Goal: Task Accomplishment & Management: Manage account settings

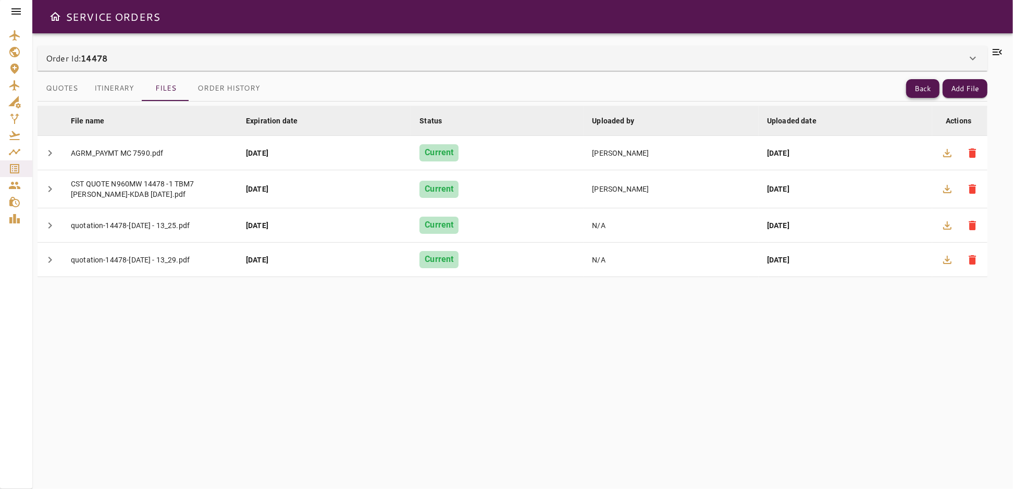
click at [927, 88] on button "Back" at bounding box center [922, 88] width 33 height 19
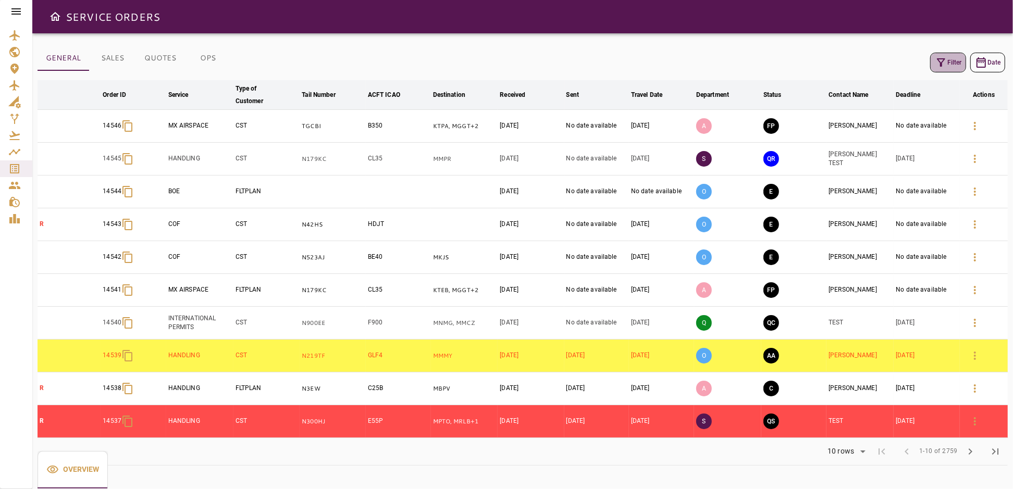
click at [937, 59] on icon "button" at bounding box center [940, 62] width 13 height 13
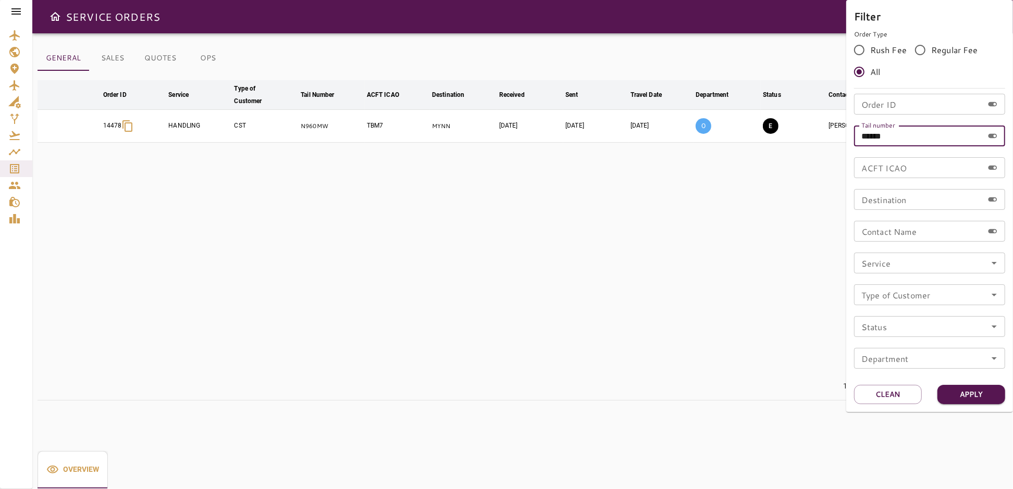
drag, startPoint x: 903, startPoint y: 133, endPoint x: 819, endPoint y: 147, distance: 85.1
click at [819, 147] on div "Filter Order Type Rush Fee Regular Fee All Order ID Order ID Tail number ******…" at bounding box center [506, 244] width 1013 height 489
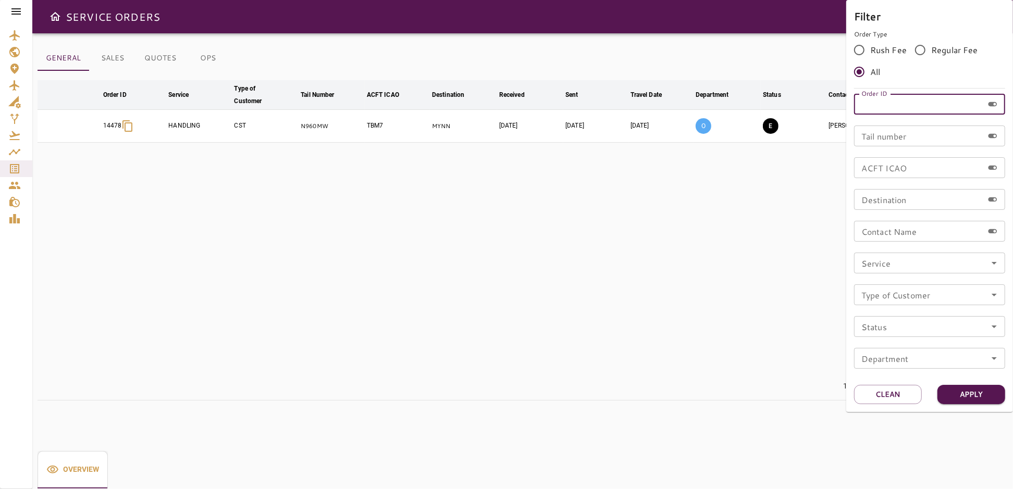
click at [883, 105] on input "Order ID" at bounding box center [918, 104] width 129 height 21
type input "*****"
drag, startPoint x: 958, startPoint y: 397, endPoint x: 819, endPoint y: 381, distance: 140.5
click at [959, 397] on button "Apply" at bounding box center [971, 394] width 68 height 19
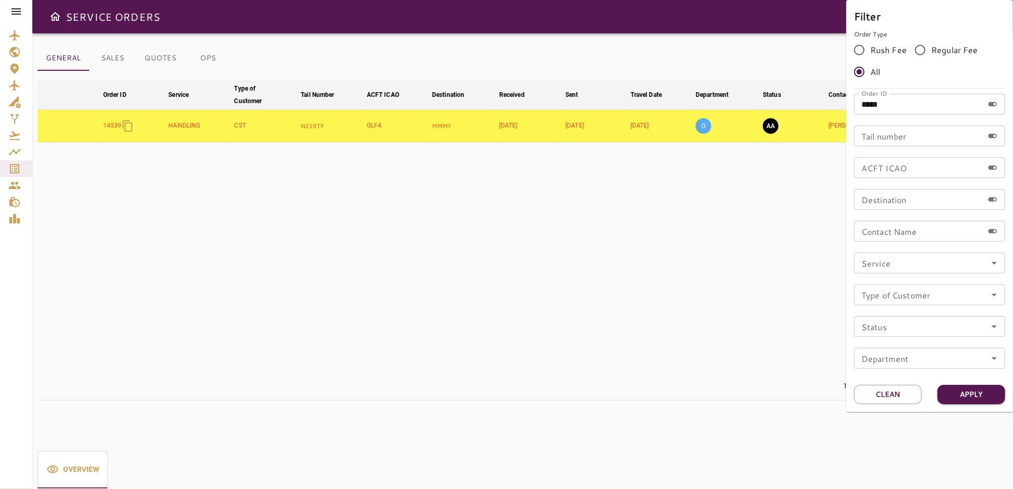
click at [342, 289] on div at bounding box center [506, 244] width 1013 height 489
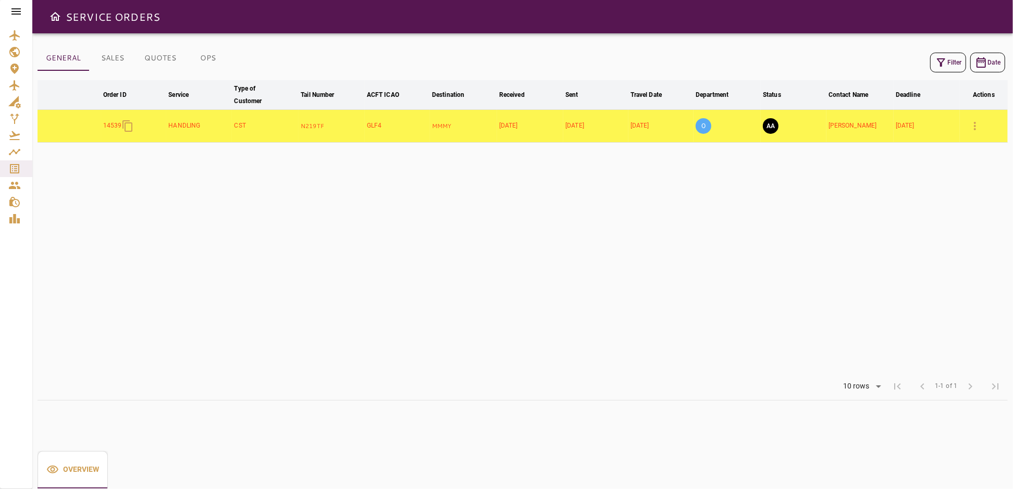
click at [977, 122] on icon "button" at bounding box center [974, 126] width 13 height 13
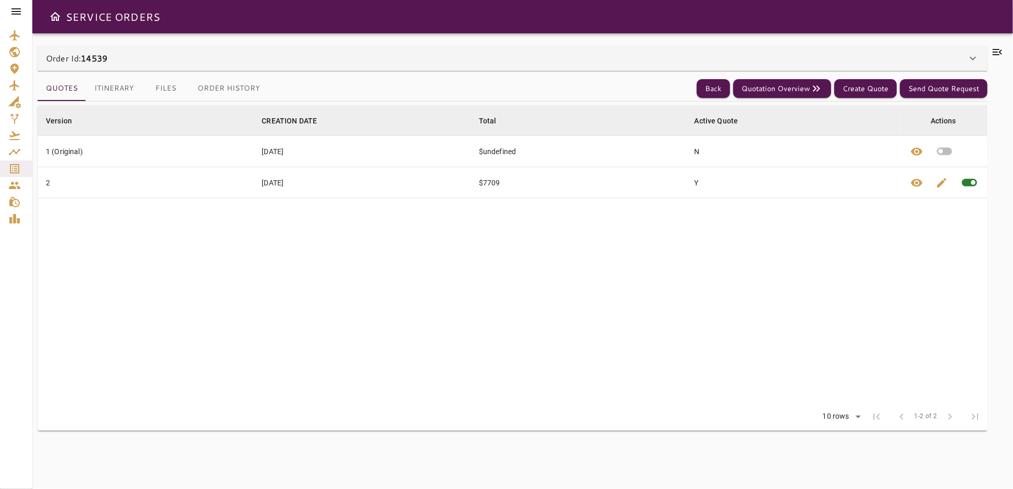
click at [111, 88] on button "Itinerary" at bounding box center [114, 88] width 56 height 25
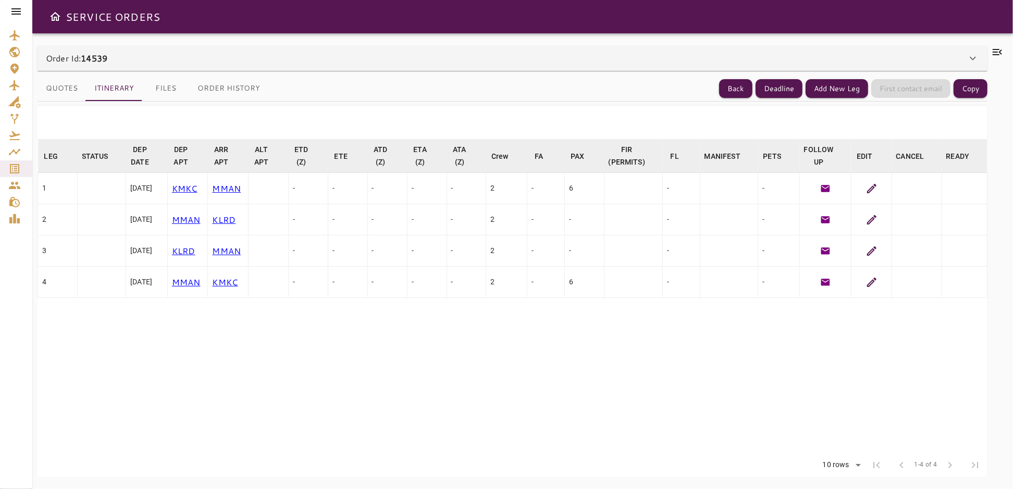
click at [71, 93] on button "Quotes" at bounding box center [62, 88] width 48 height 25
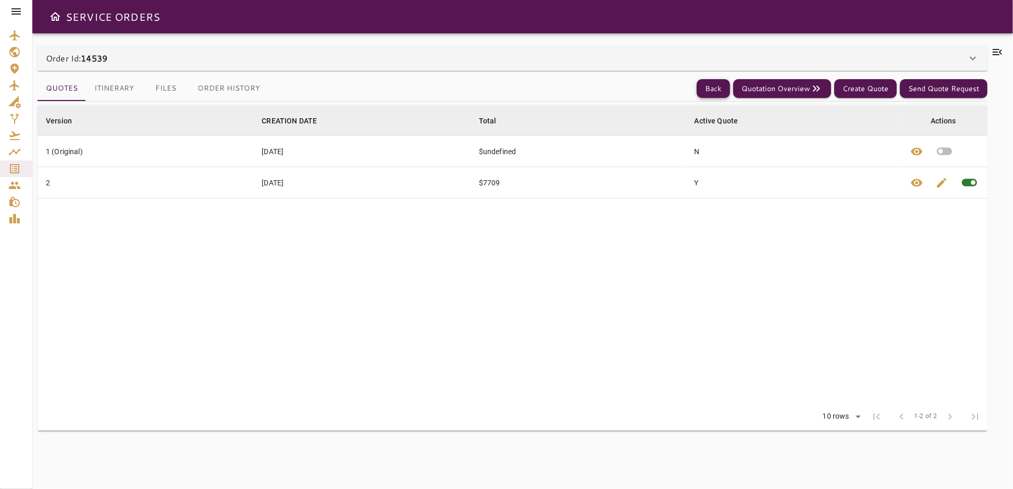
click at [721, 84] on button "Back" at bounding box center [712, 88] width 33 height 19
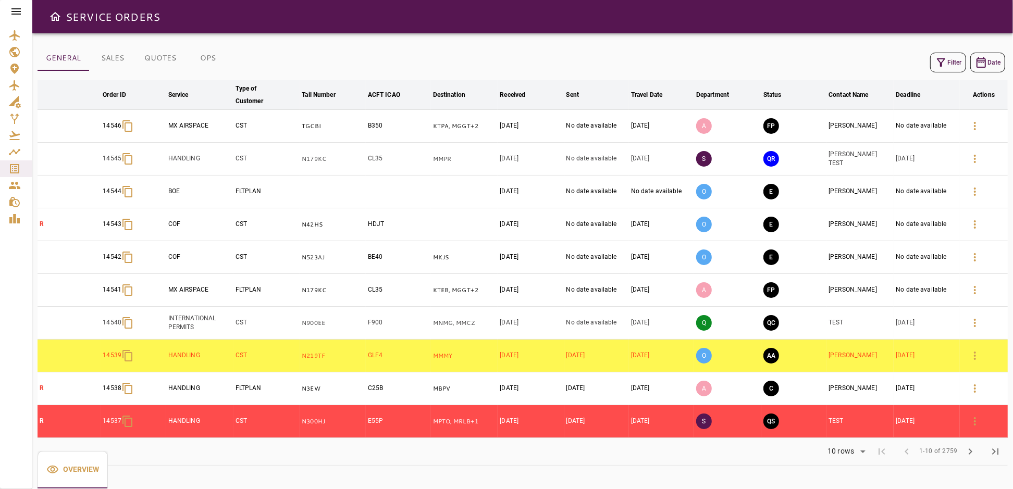
click at [945, 64] on icon "button" at bounding box center [940, 62] width 13 height 13
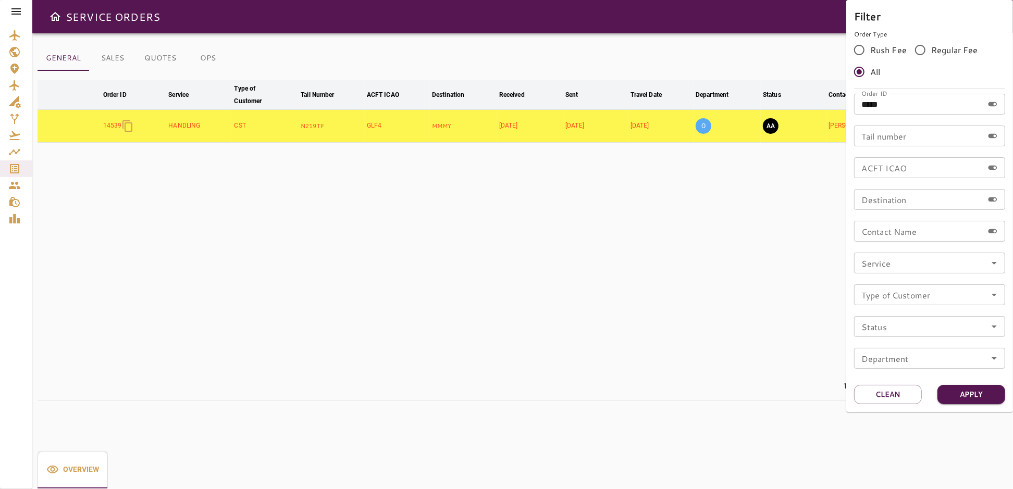
click at [582, 293] on div at bounding box center [506, 244] width 1013 height 489
